Goal: Check status: Check status

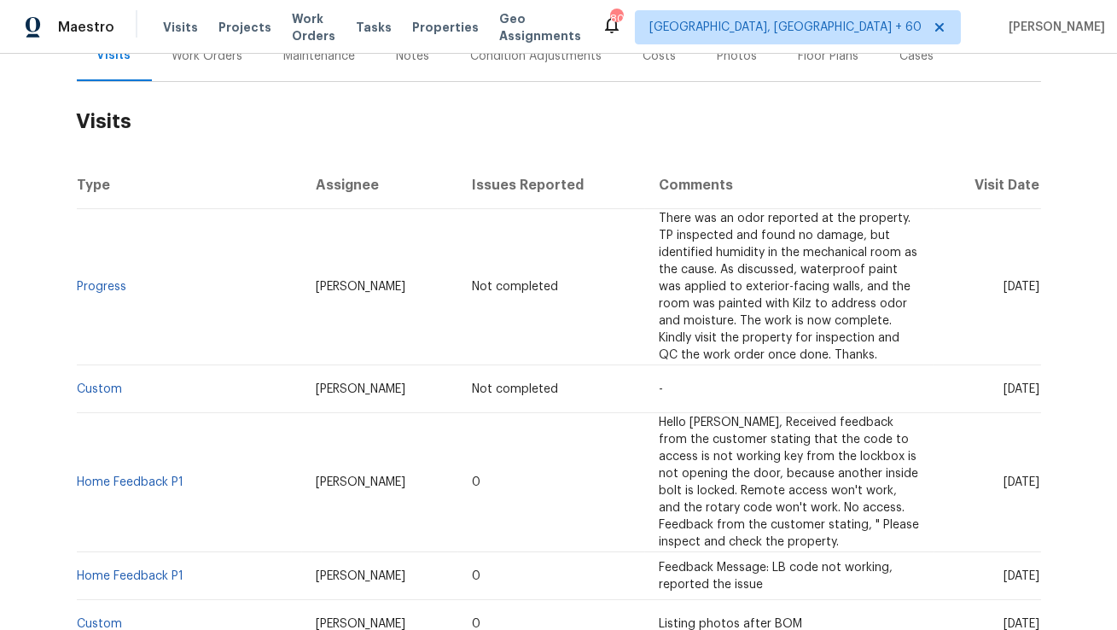
scroll to position [227, 0]
click at [101, 281] on link "Progress" at bounding box center [102, 287] width 49 height 12
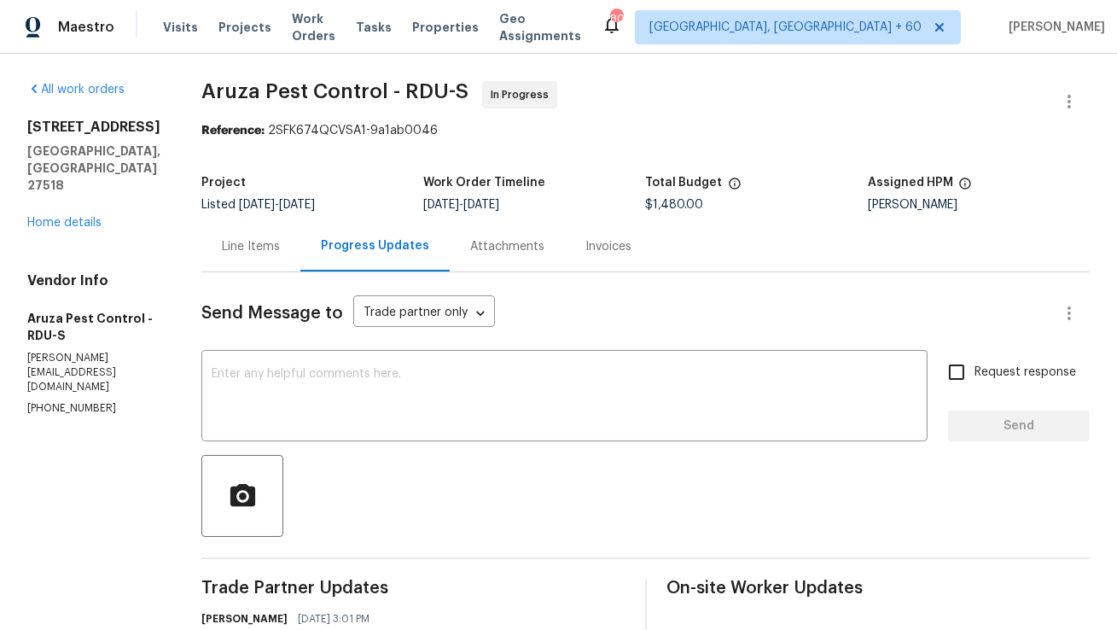
scroll to position [299, 0]
